Goal: Transaction & Acquisition: Purchase product/service

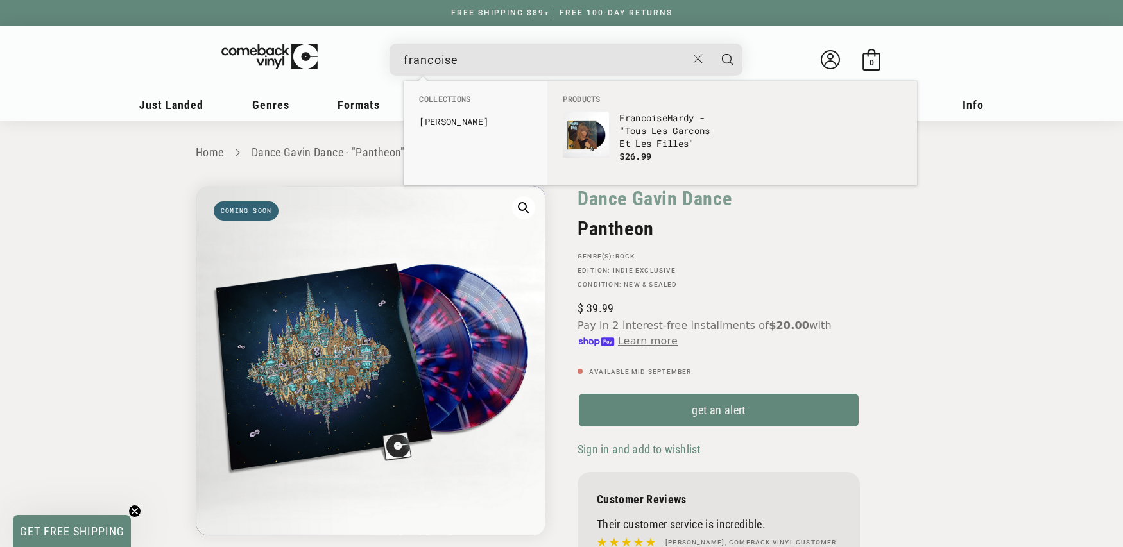
click at [429, 68] on div at bounding box center [423, 74] width 13 height 13
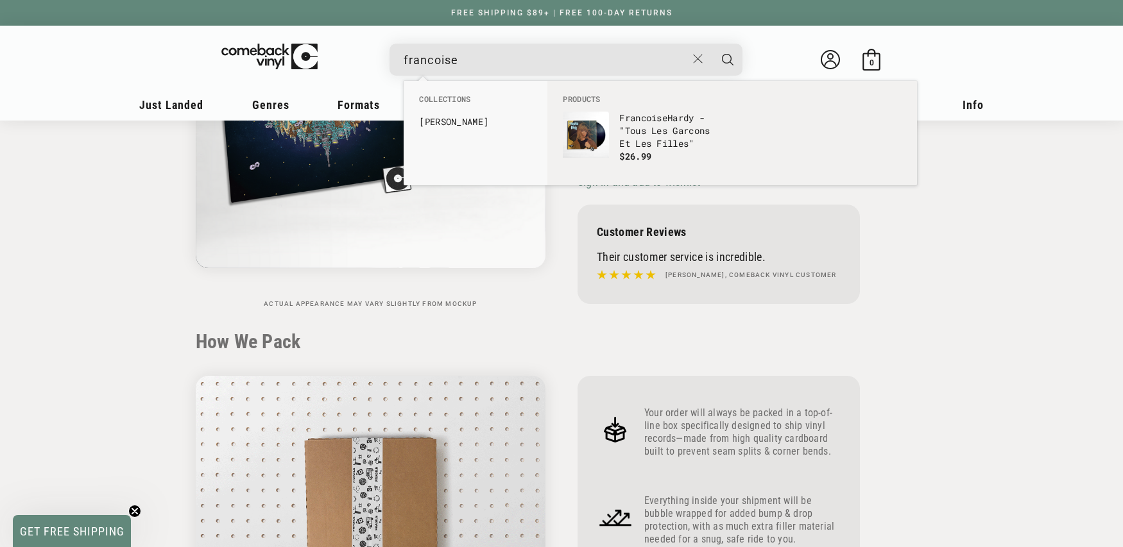
click at [429, 67] on input "francoise" at bounding box center [545, 60] width 283 height 26
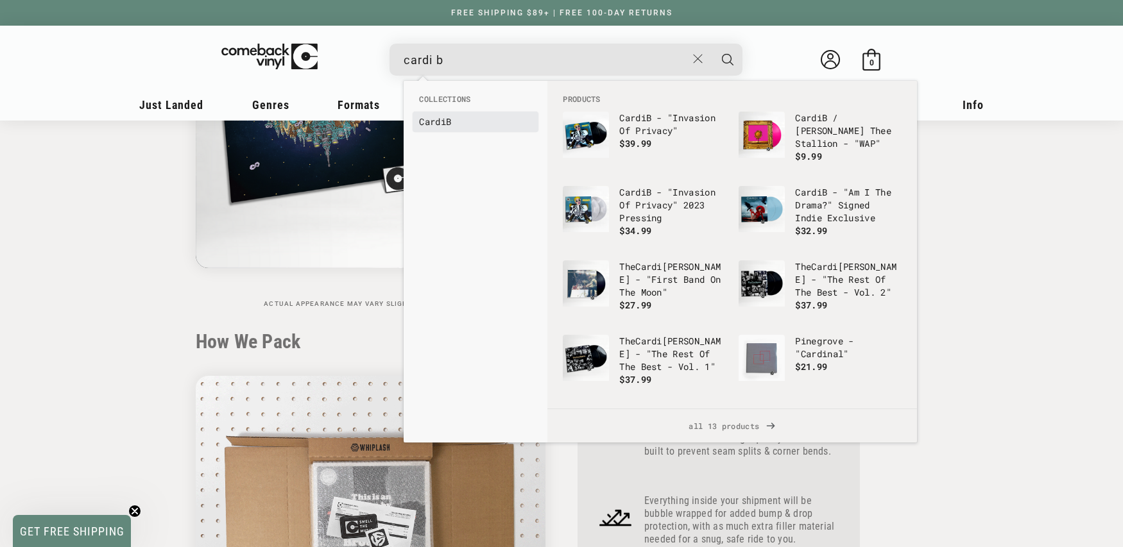
type input "cardi b"
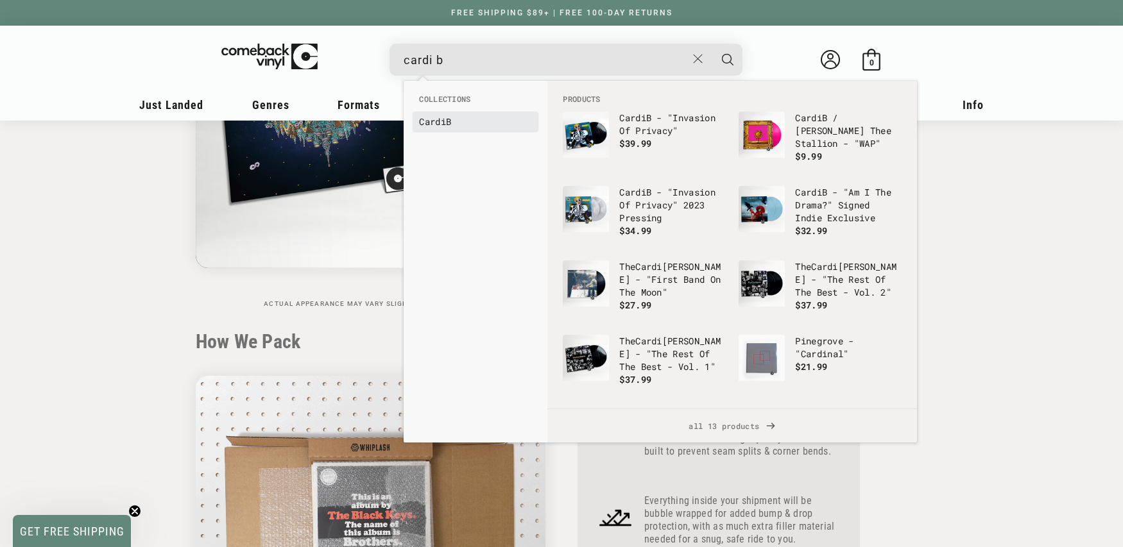
click at [432, 117] on b "Cardi" at bounding box center [432, 122] width 27 height 12
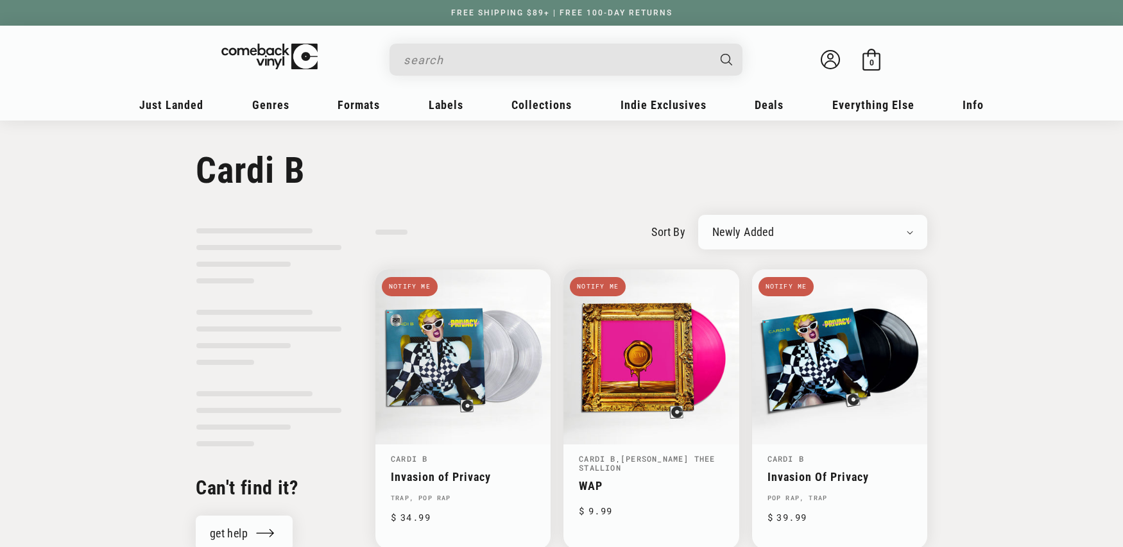
click at [461, 63] on input "Search" at bounding box center [556, 60] width 304 height 26
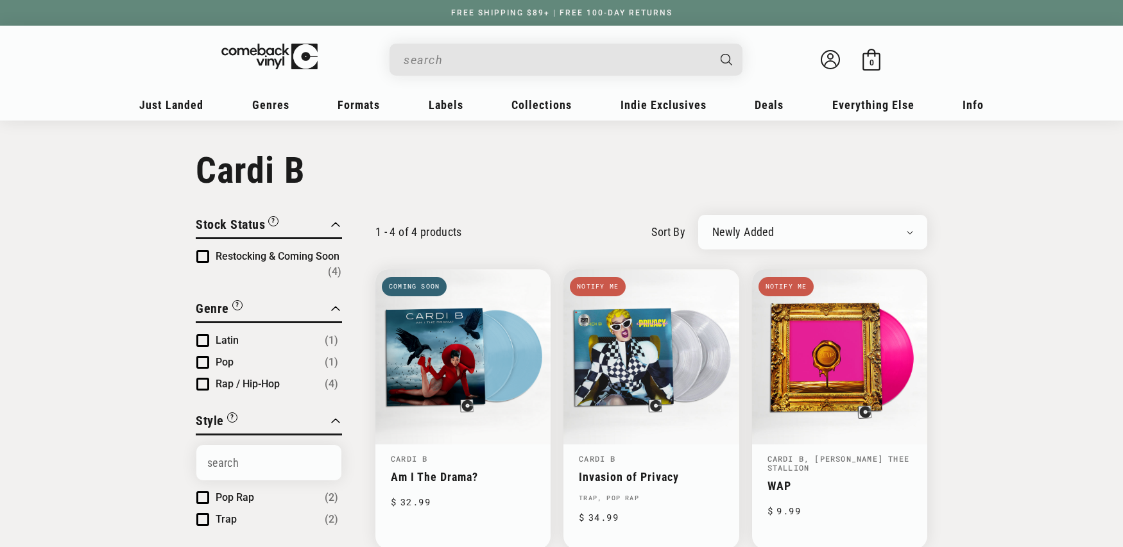
click at [461, 63] on input "Search" at bounding box center [556, 60] width 304 height 26
paste input "075678594052"
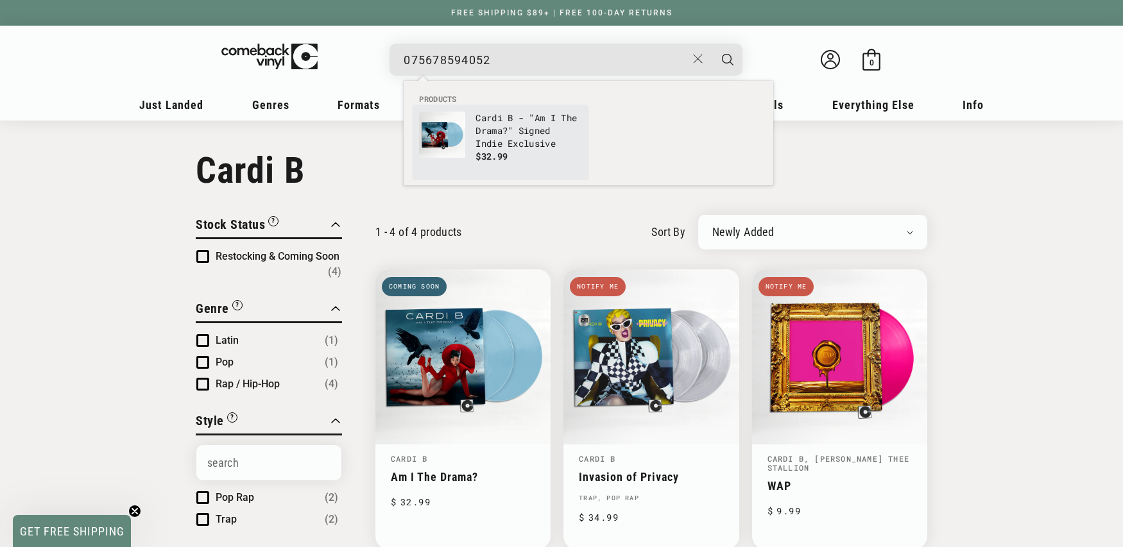
type input "075678594052"
click at [491, 159] on span "$32.99" at bounding box center [492, 156] width 32 height 12
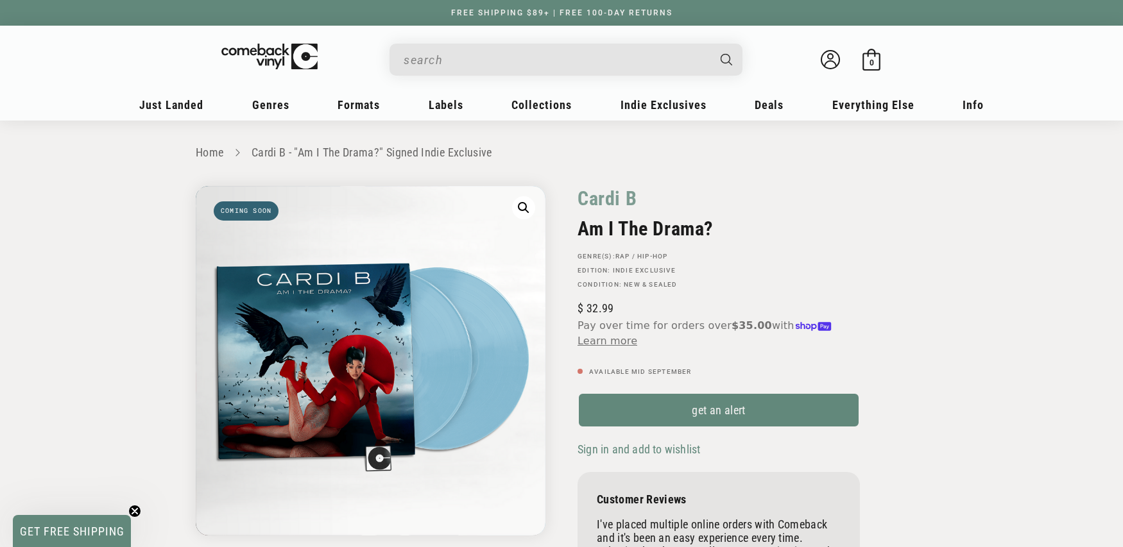
click at [473, 63] on input "When autocomplete results are available use up and down arrows to review and en…" at bounding box center [556, 60] width 304 height 26
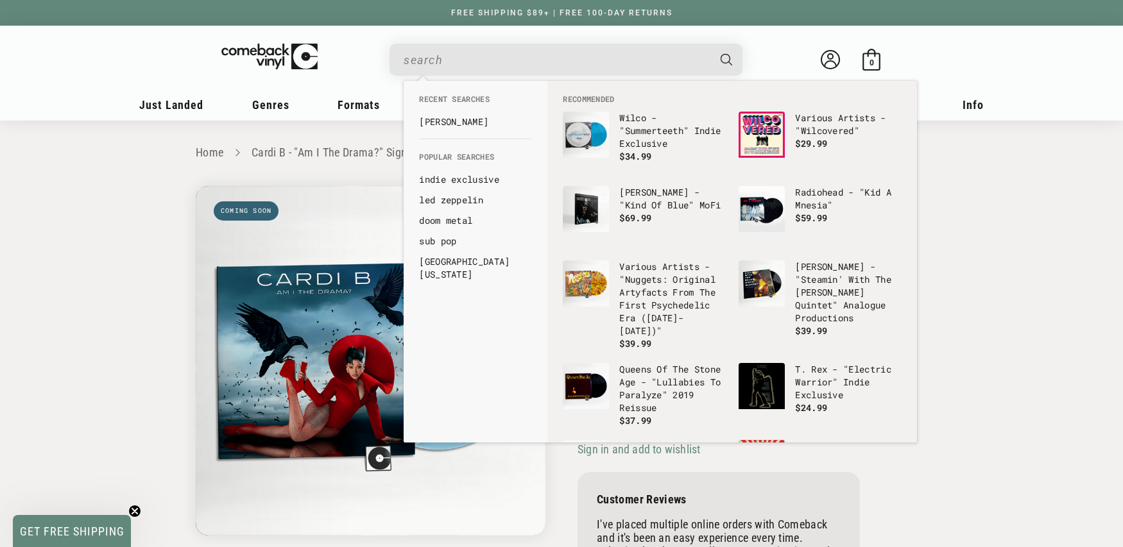
paste input "5021732635693"
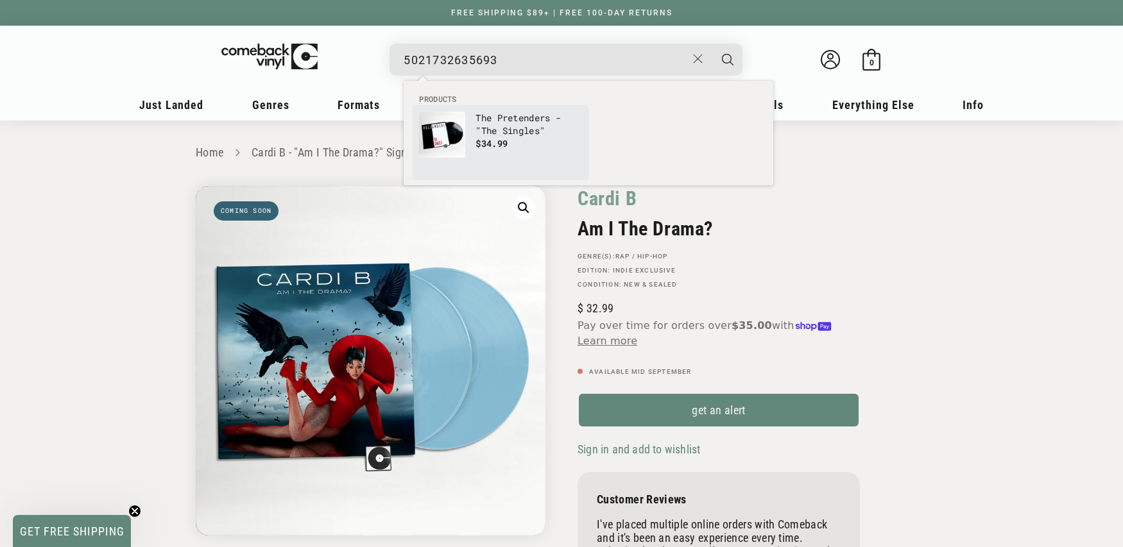
type input "5021732635693"
click at [476, 135] on p "The Pretenders - "The Singles"" at bounding box center [529, 125] width 107 height 26
